Goal: Navigation & Orientation: Find specific page/section

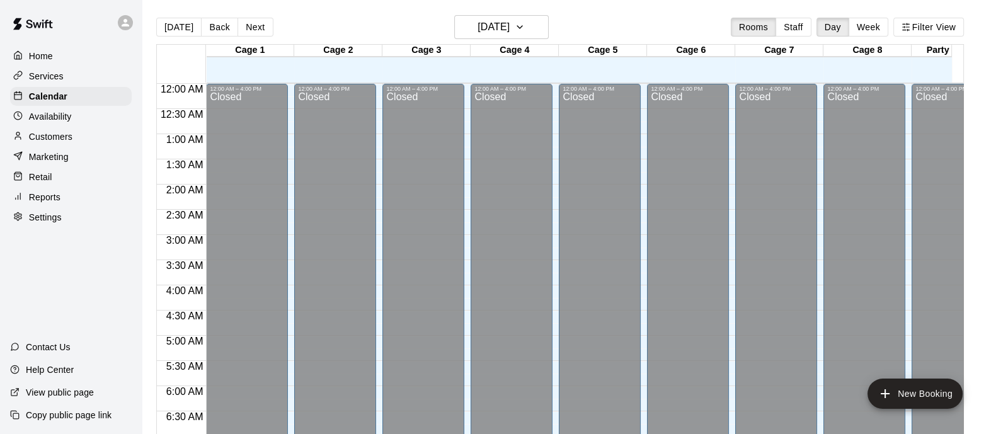
scroll to position [806, 0]
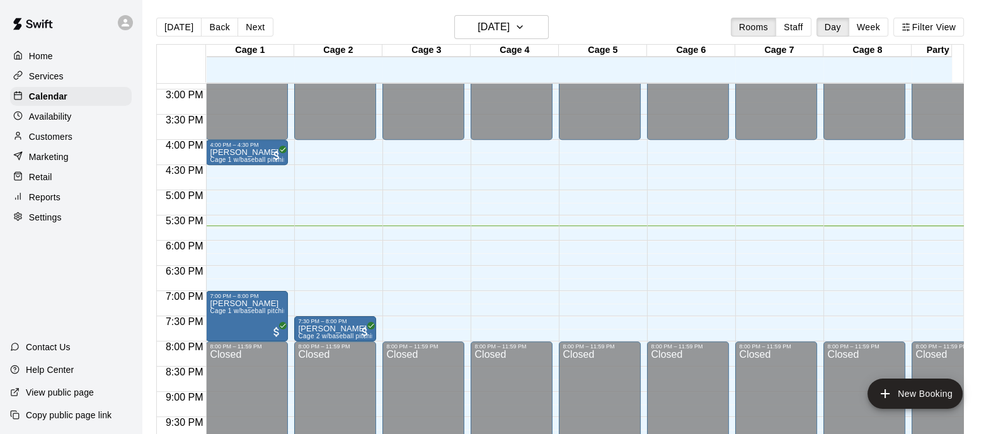
scroll to position [728, 0]
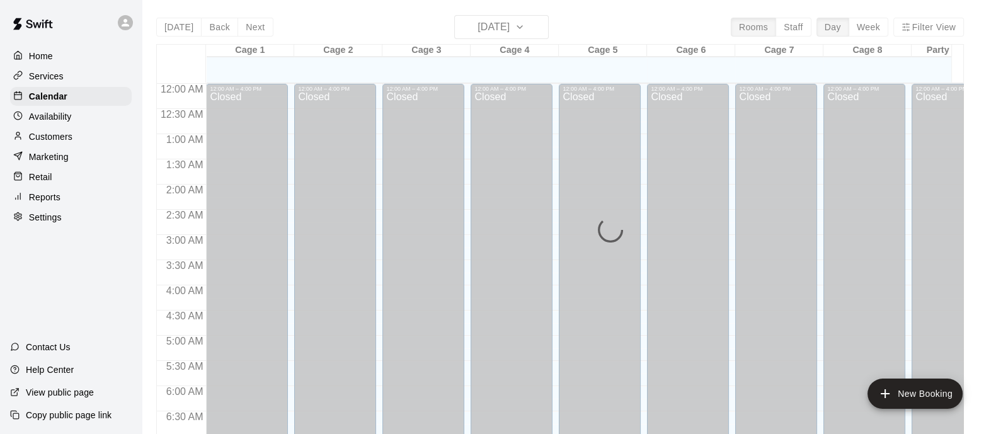
scroll to position [806, 0]
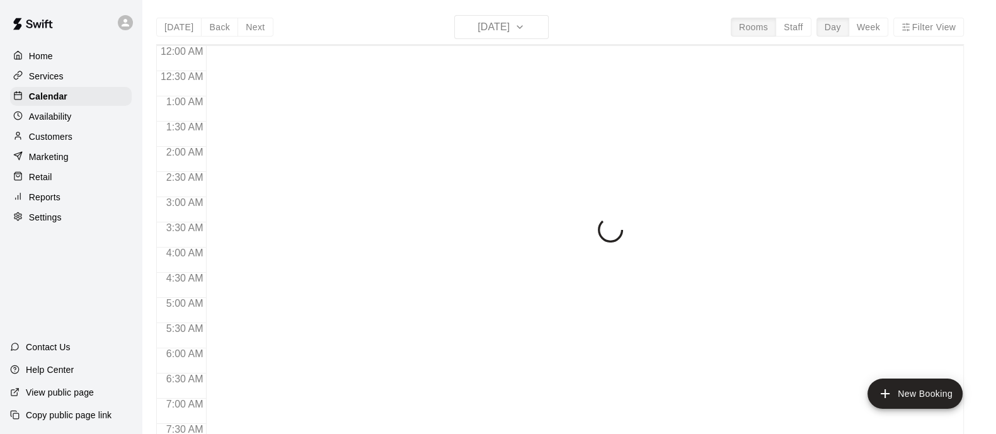
scroll to position [806, 0]
